Goal: Task Accomplishment & Management: Manage account settings

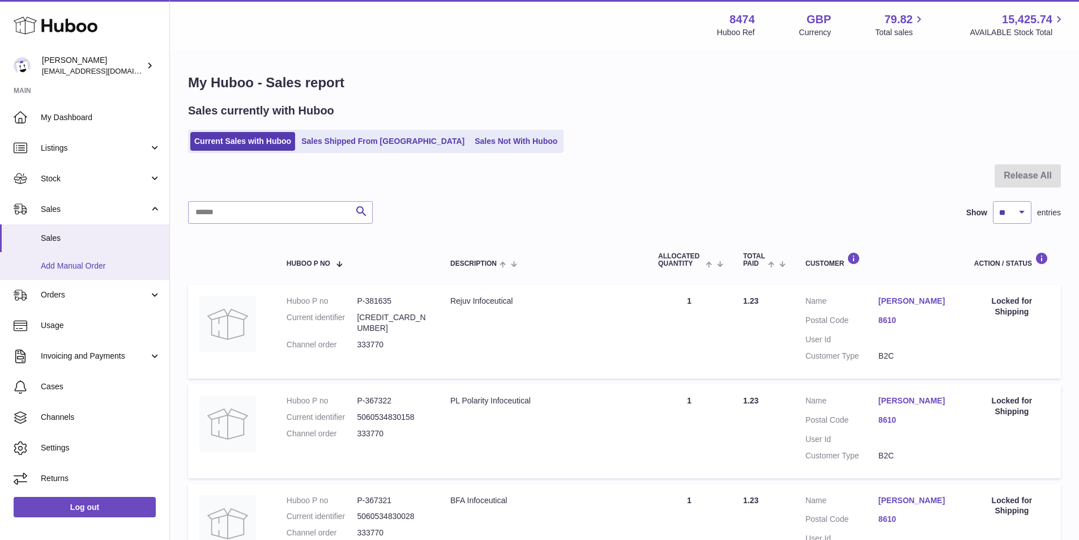
click at [87, 266] on span "Add Manual Order" at bounding box center [101, 266] width 120 height 11
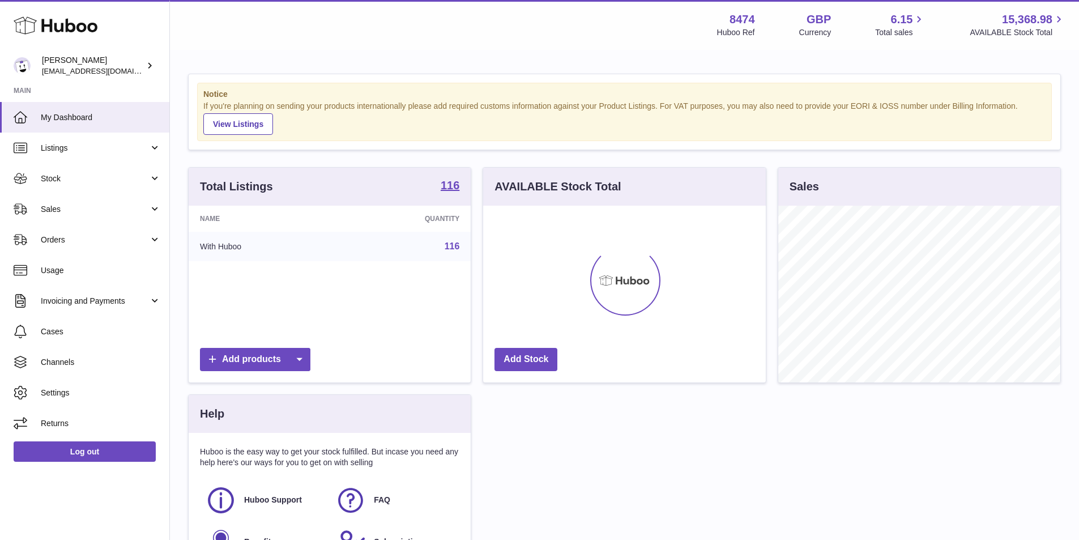
scroll to position [177, 283]
click at [71, 210] on span "Sales" at bounding box center [95, 209] width 108 height 11
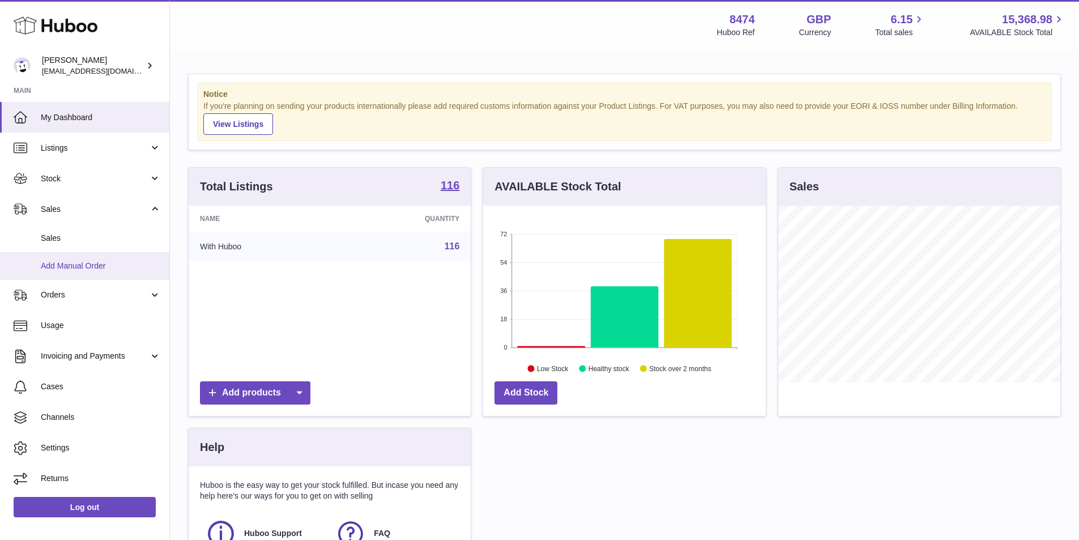
click at [63, 263] on span "Add Manual Order" at bounding box center [101, 266] width 120 height 11
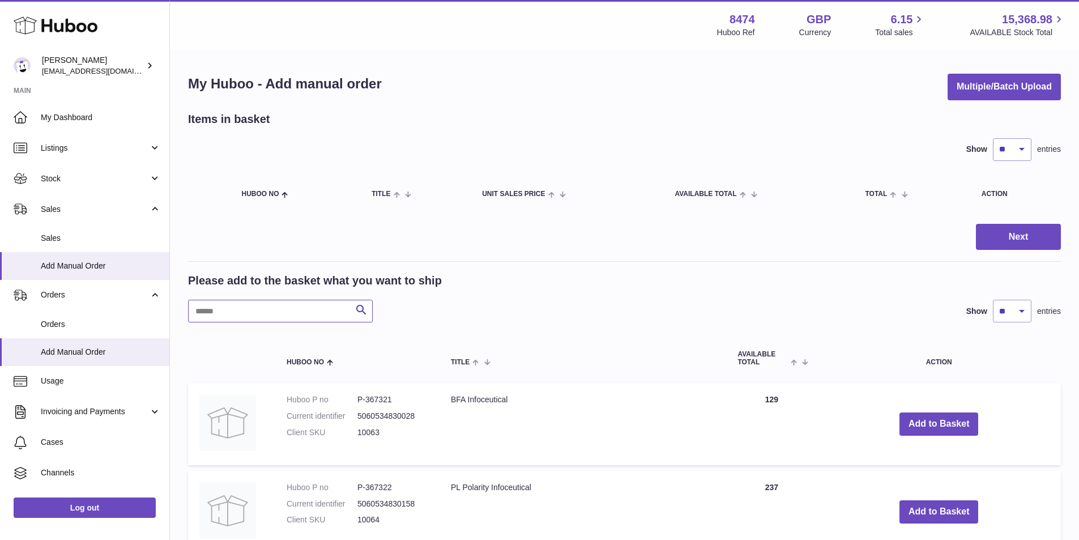
click at [293, 306] on input "text" at bounding box center [280, 311] width 185 height 23
click at [957, 421] on button "Add to Basket" at bounding box center [939, 424] width 79 height 23
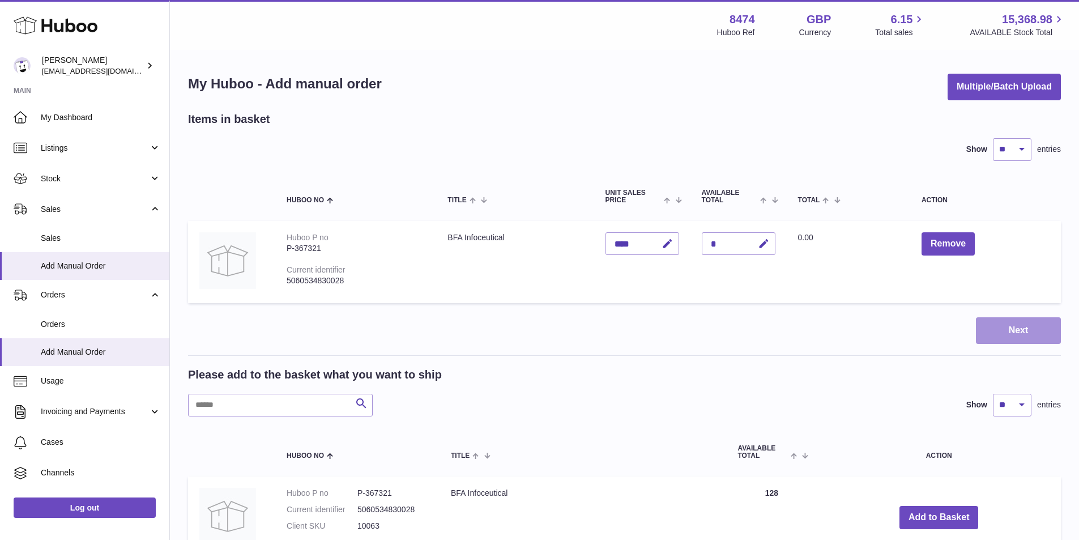
click at [1026, 329] on button "Next" at bounding box center [1018, 330] width 85 height 27
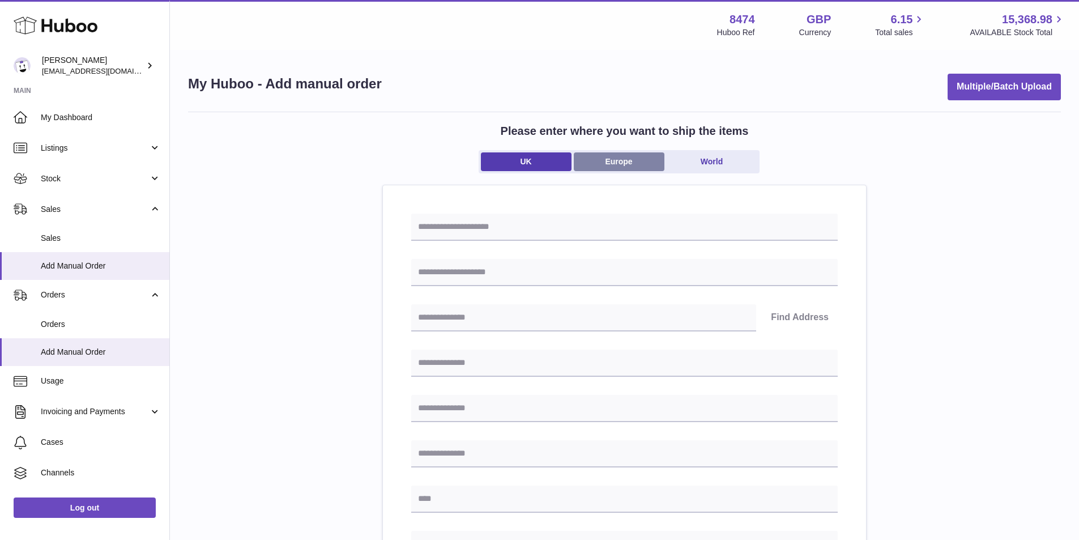
click at [636, 166] on link "Europe" at bounding box center [619, 161] width 91 height 19
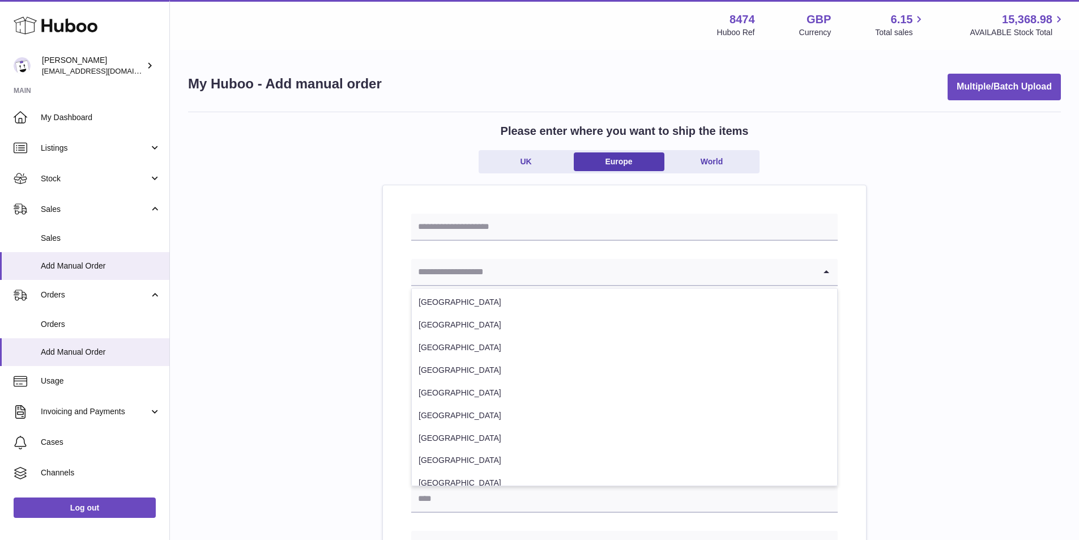
click at [822, 270] on icon "Search for option" at bounding box center [826, 272] width 23 height 26
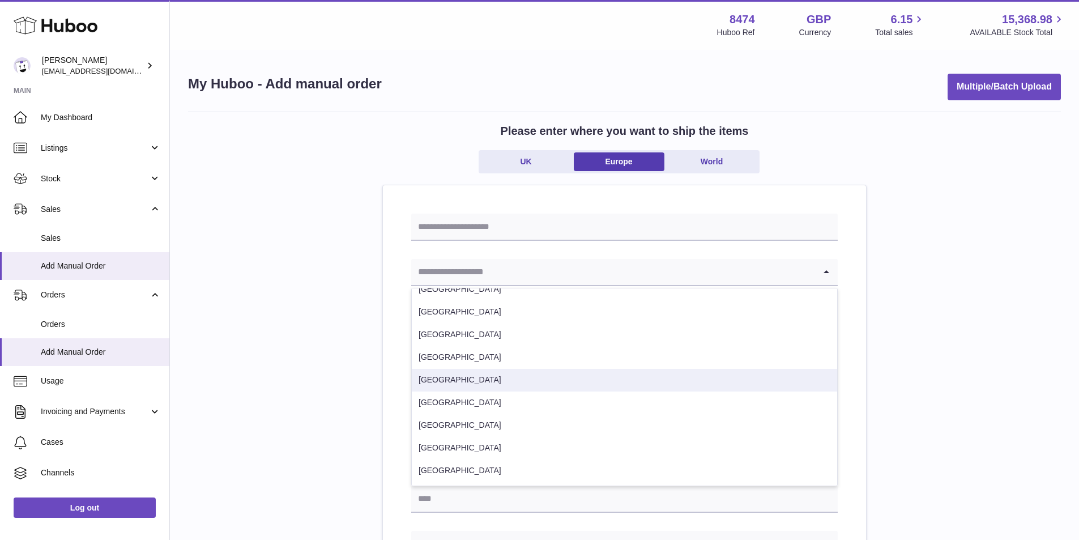
click at [487, 374] on li "Spain" at bounding box center [625, 380] width 426 height 23
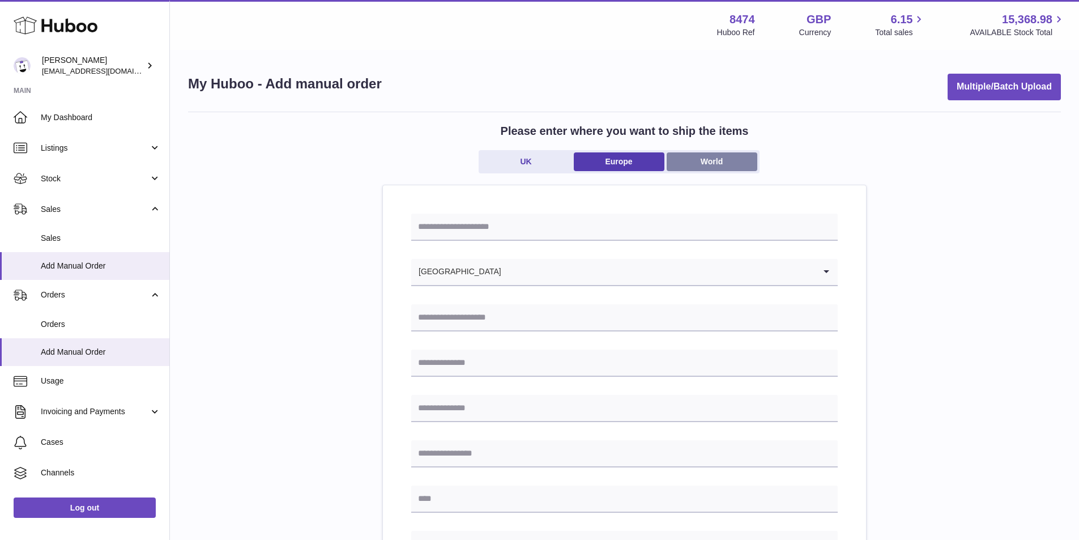
click at [719, 160] on link "World" at bounding box center [712, 161] width 91 height 19
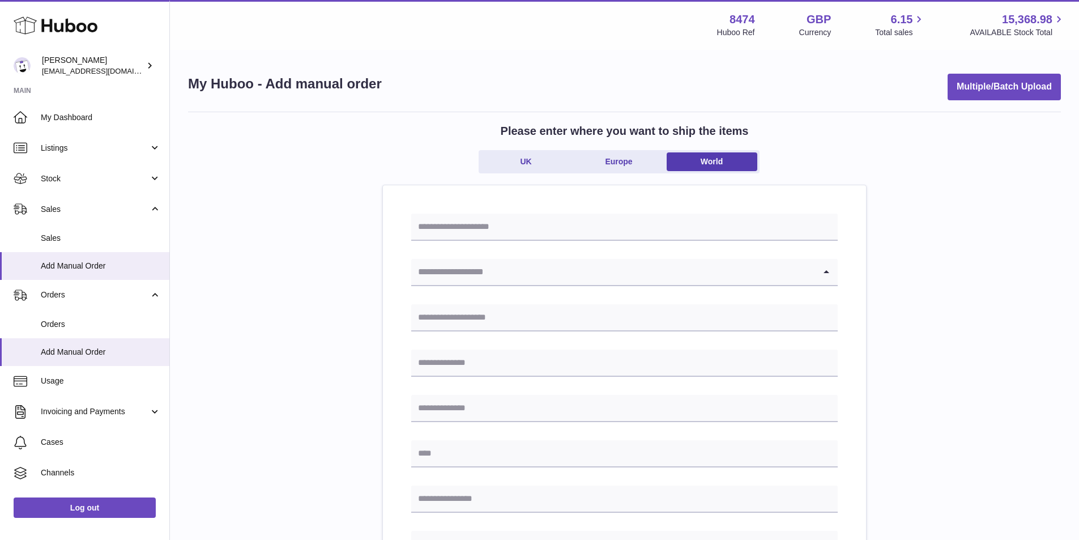
click at [825, 272] on icon "Search for option" at bounding box center [826, 272] width 23 height 26
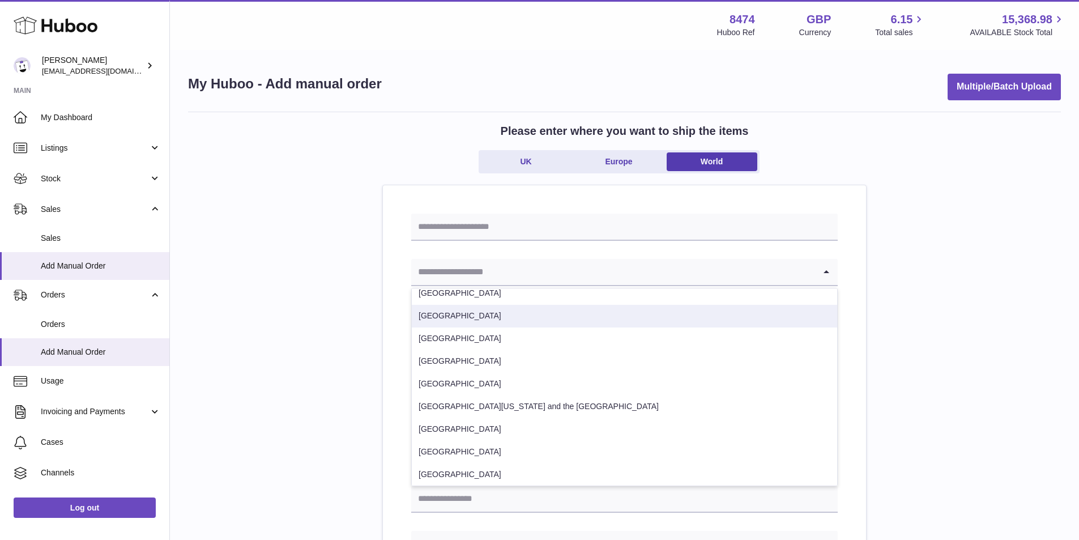
scroll to position [3967, 0]
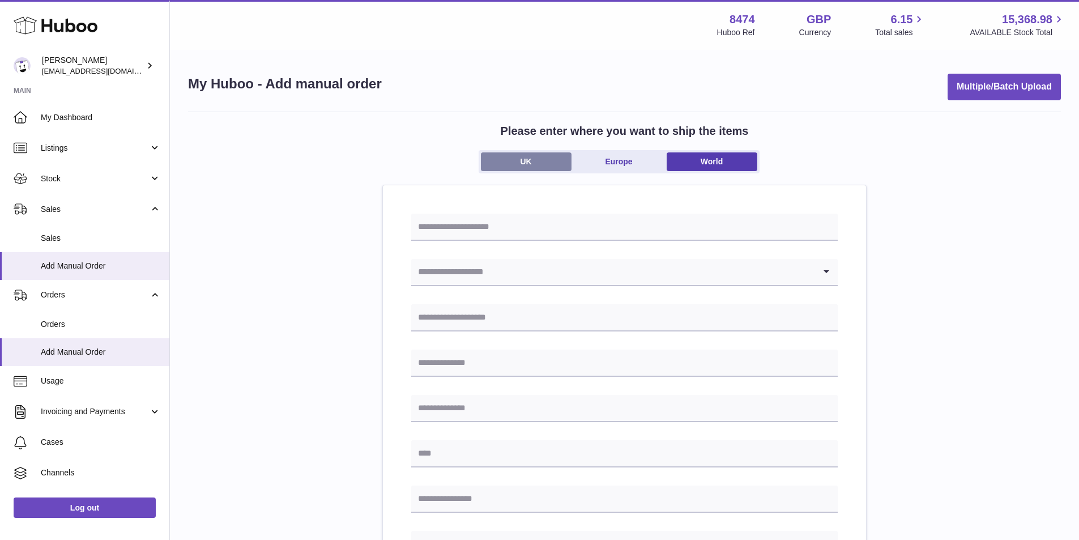
click at [535, 160] on link "UK" at bounding box center [526, 161] width 91 height 19
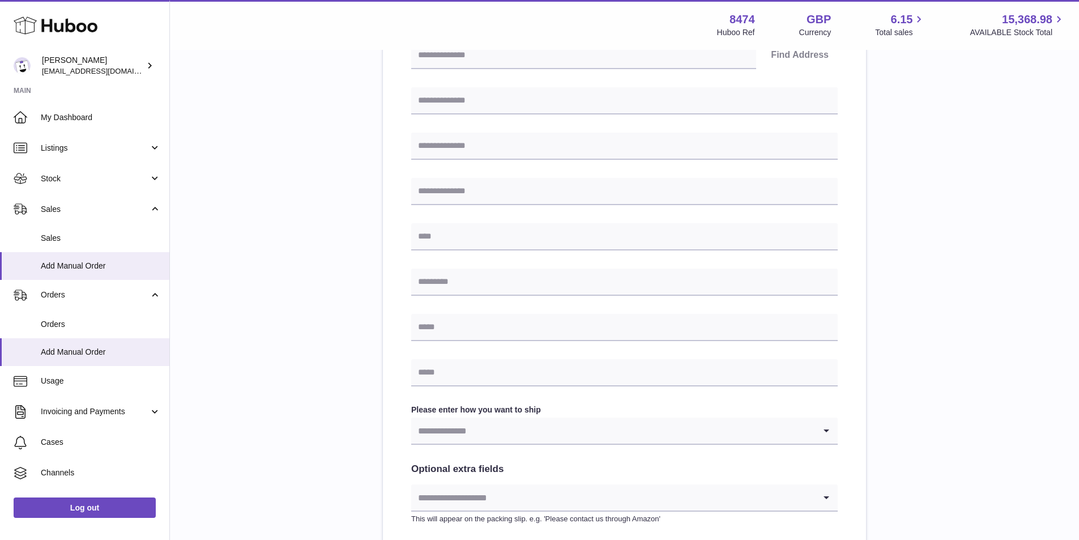
scroll to position [340, 0]
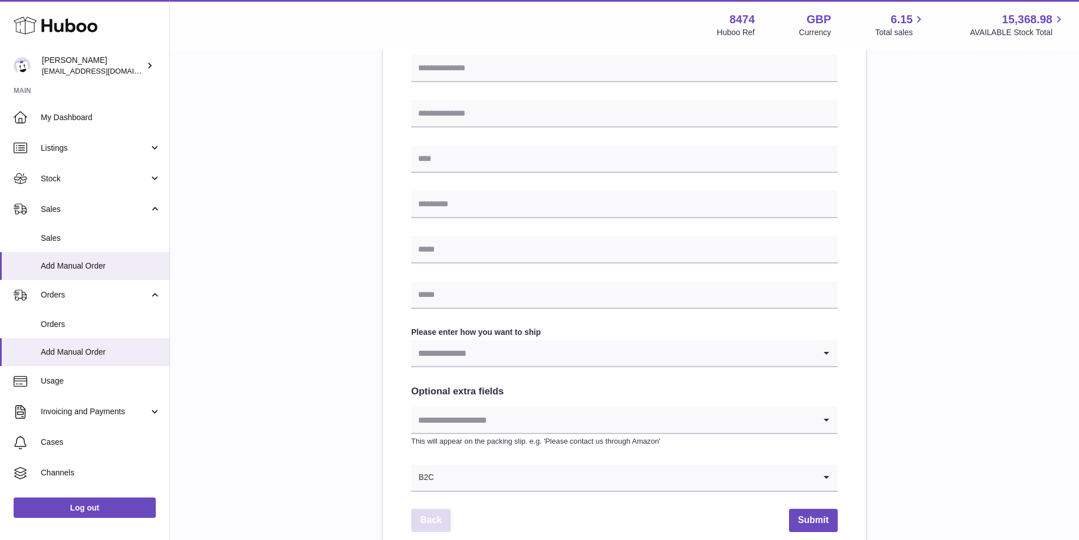
click at [430, 523] on link "Back" at bounding box center [431, 520] width 40 height 23
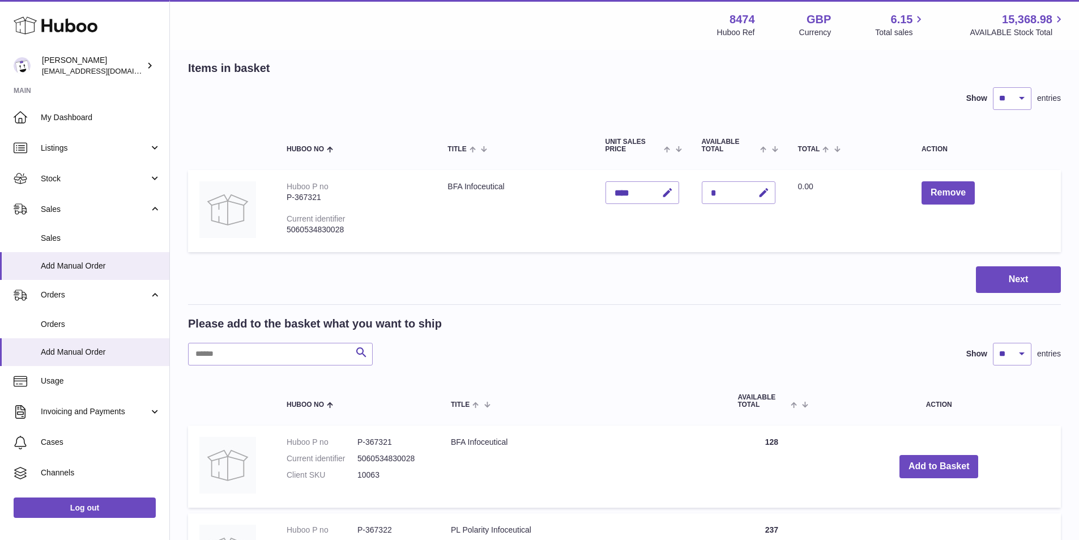
scroll to position [0, 0]
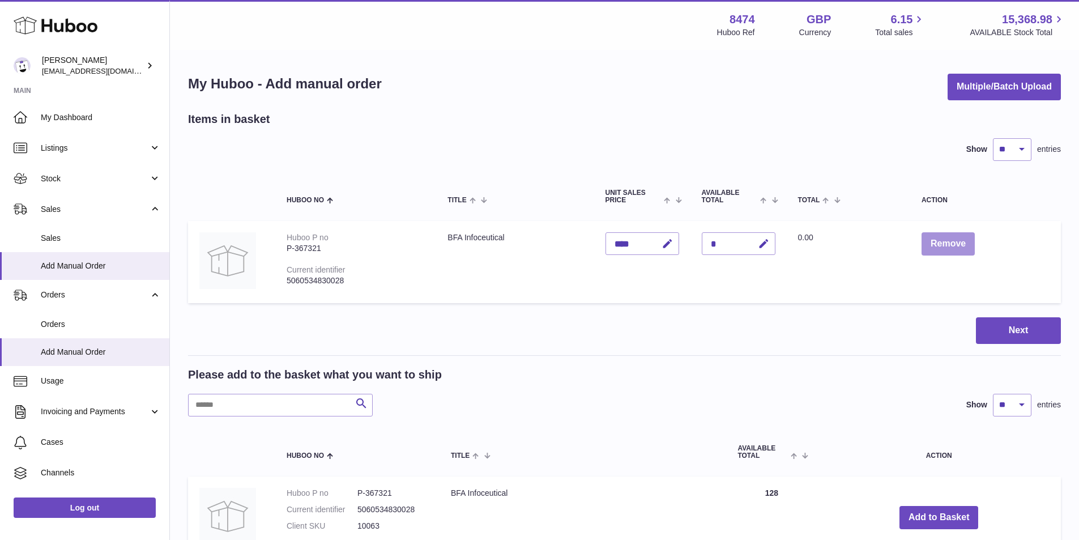
click at [954, 241] on button "Remove" at bounding box center [948, 243] width 53 height 23
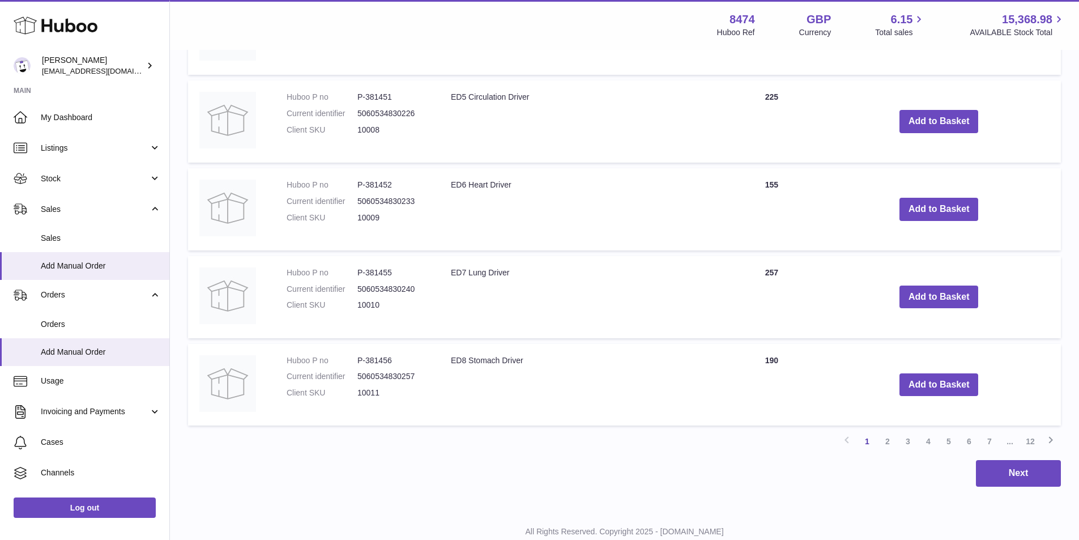
scroll to position [865, 0]
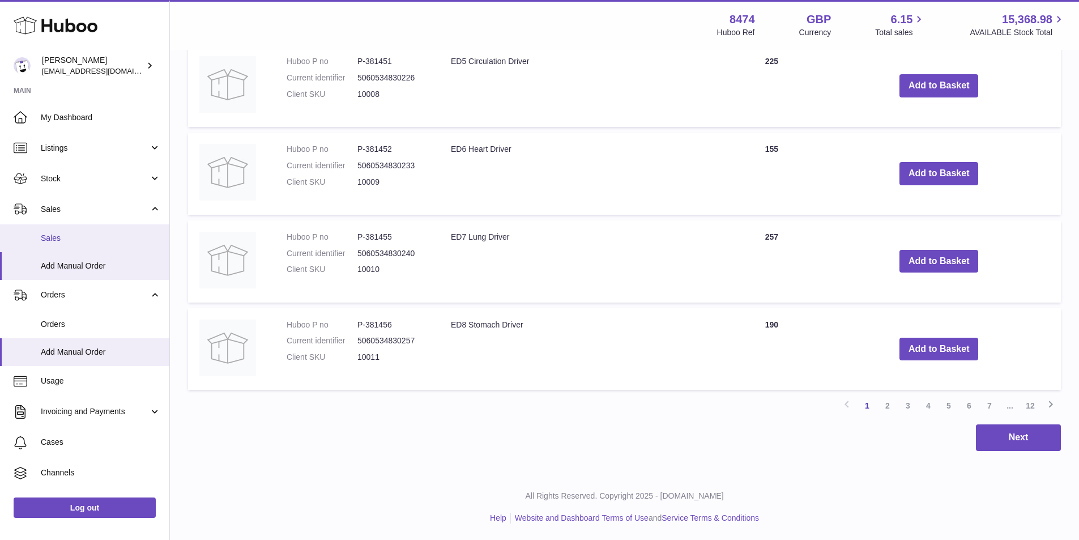
click at [79, 233] on span "Sales" at bounding box center [101, 238] width 120 height 11
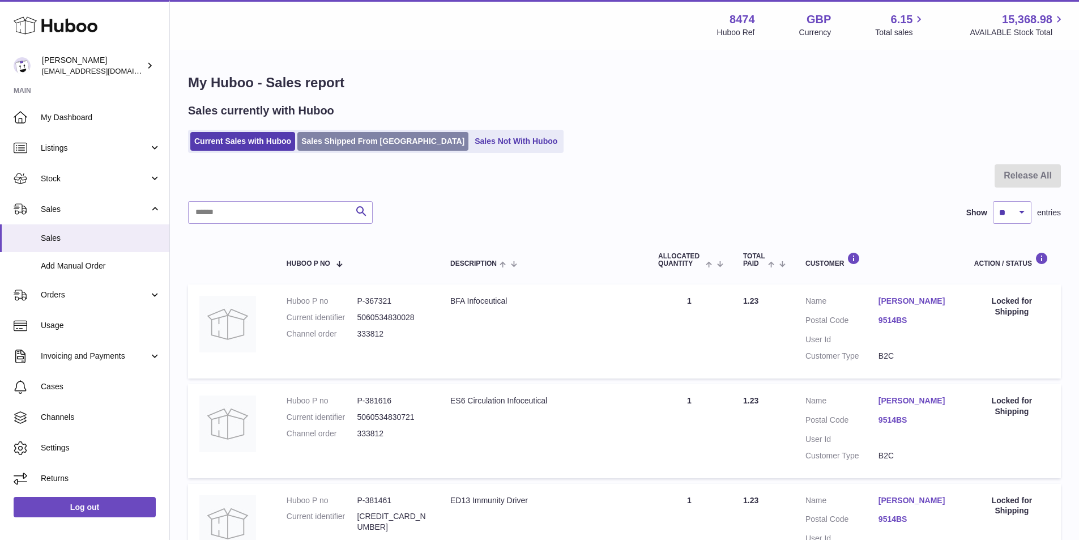
click at [351, 142] on link "Sales Shipped From [GEOGRAPHIC_DATA]" at bounding box center [382, 141] width 171 height 19
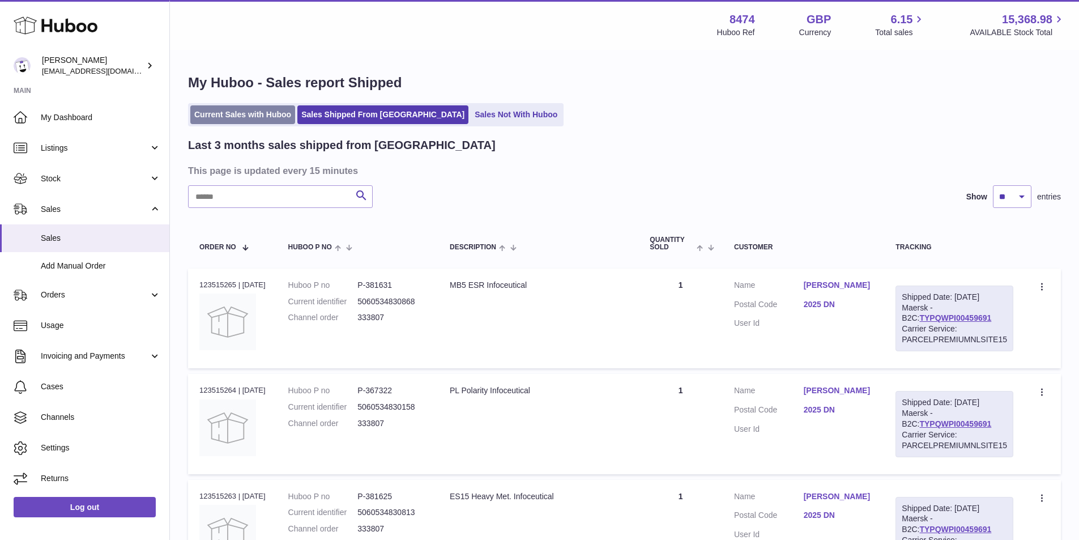
click at [202, 116] on link "Current Sales with Huboo" at bounding box center [242, 114] width 105 height 19
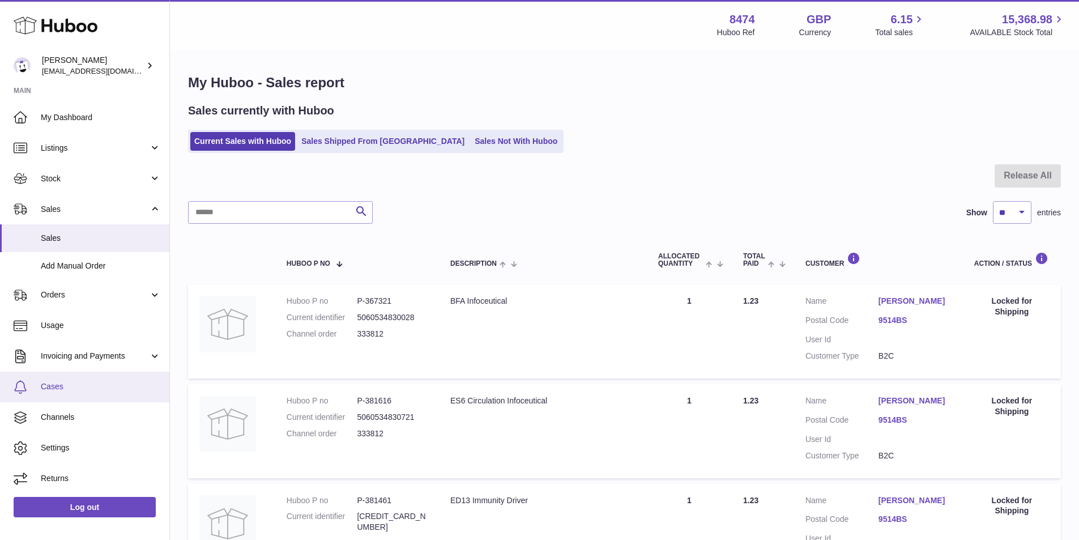
click at [58, 386] on span "Cases" at bounding box center [101, 386] width 120 height 11
